Goal: Find contact information: Find contact information

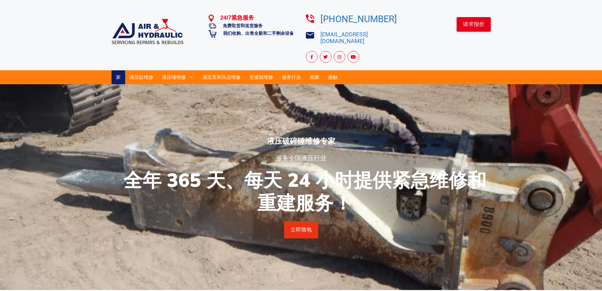
click at [243, 45] on div "24/7紧急服务 免费取货和送货服务 我们收购、出售全新和二手剩余设备" at bounding box center [253, 38] width 88 height 49
click at [190, 75] on icon "基本的" at bounding box center [191, 77] width 5 height 5
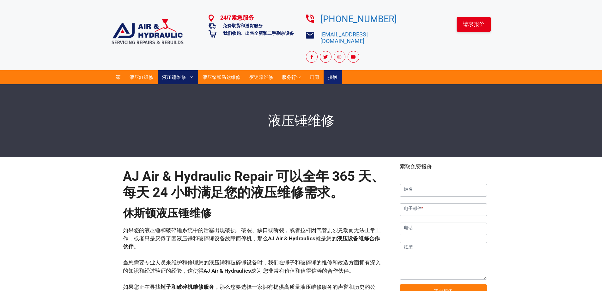
click at [338, 71] on link "接触" at bounding box center [333, 77] width 18 height 14
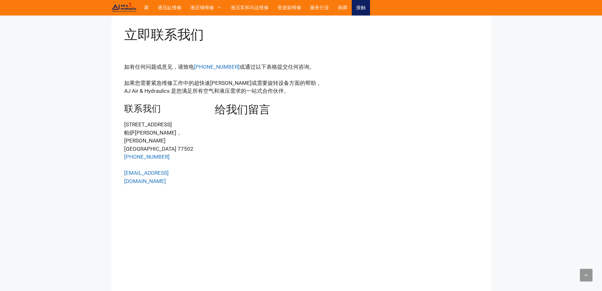
scroll to position [128, 0]
